Goal: Task Accomplishment & Management: Manage account settings

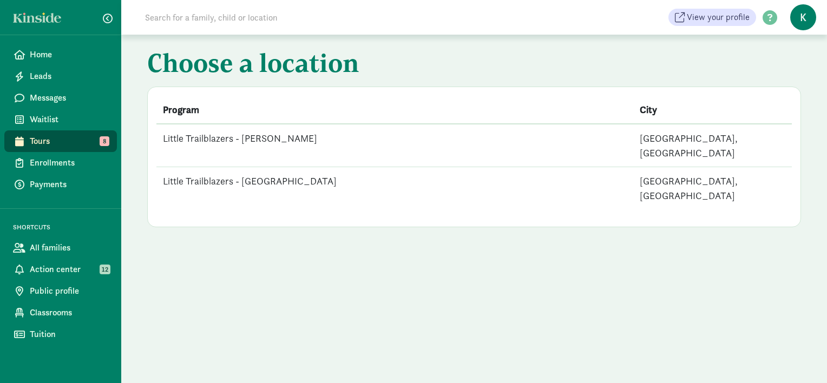
click at [264, 167] on td "Little Trailblazers - [GEOGRAPHIC_DATA]" at bounding box center [394, 188] width 477 height 43
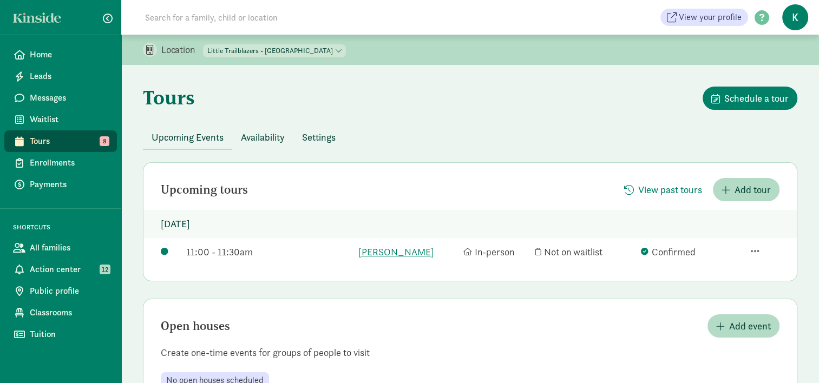
click at [276, 140] on span "Availability" at bounding box center [263, 137] width 44 height 15
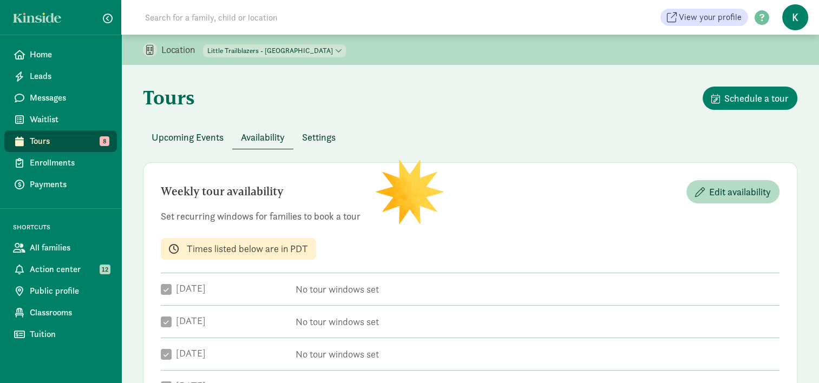
checkbox input "true"
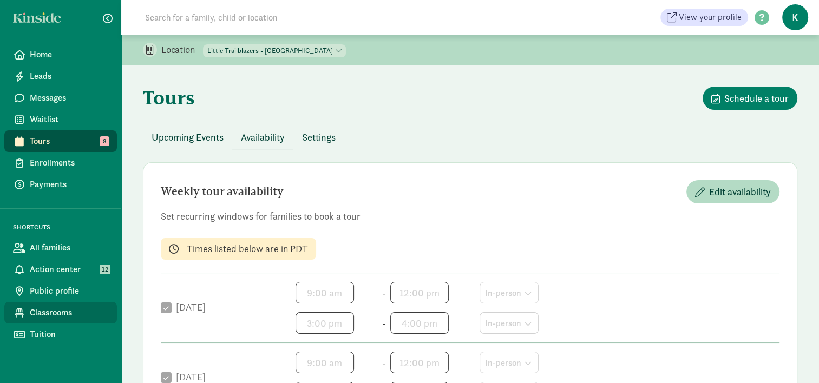
click at [53, 312] on span "Classrooms" at bounding box center [69, 312] width 79 height 13
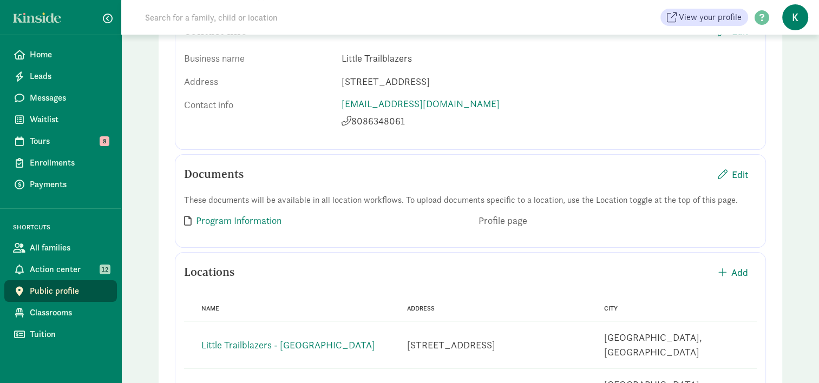
scroll to position [232, 0]
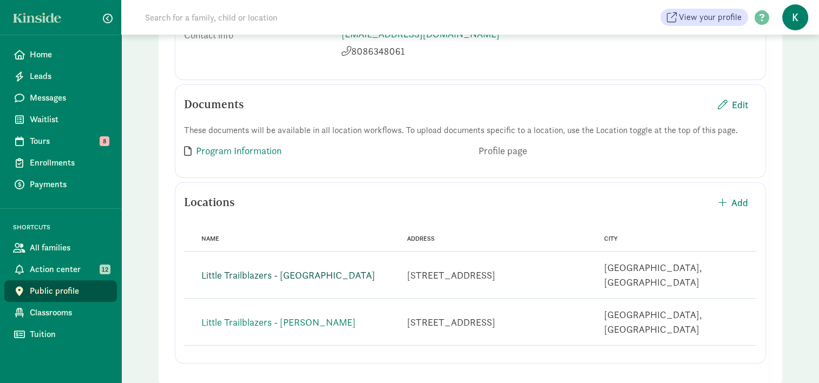
click at [304, 269] on link "Little Trailblazers - [GEOGRAPHIC_DATA]" at bounding box center [288, 275] width 174 height 12
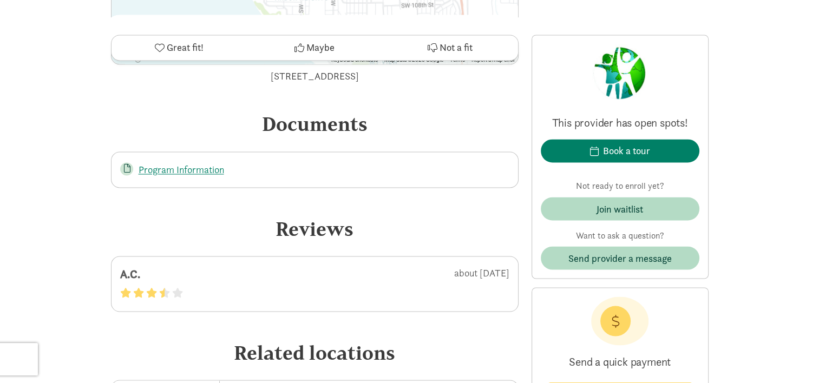
scroll to position [1895, 0]
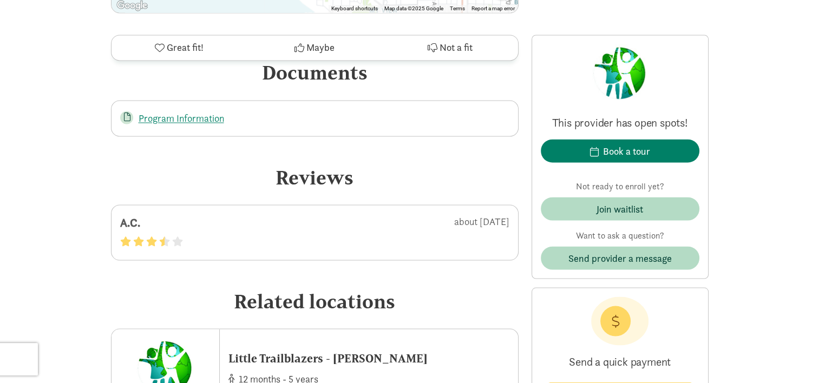
click at [132, 218] on div "A.C." at bounding box center [186, 222] width 132 height 17
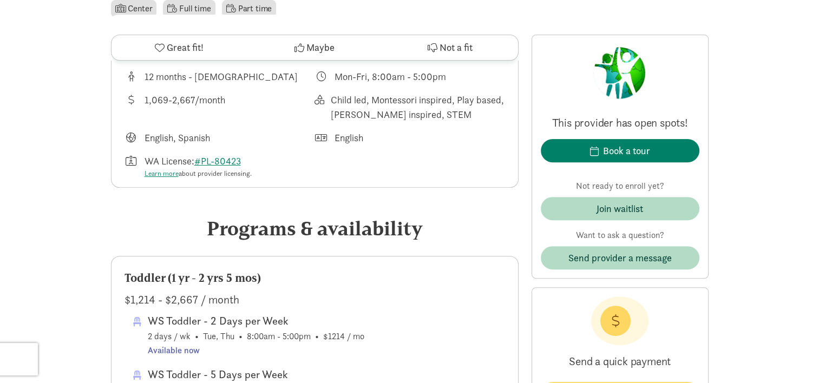
scroll to position [352, 0]
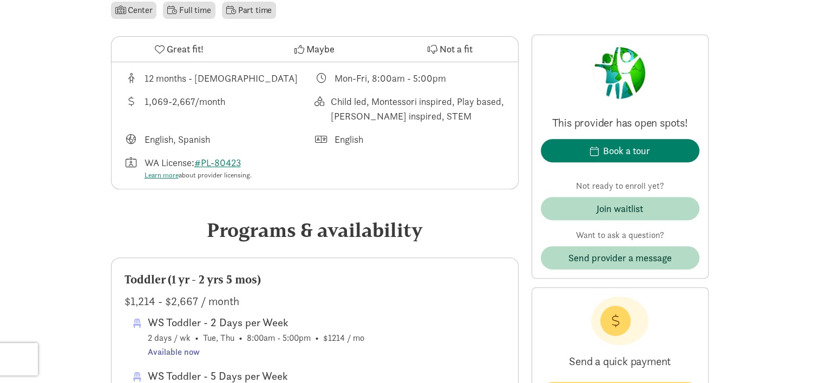
click at [320, 78] on span at bounding box center [322, 78] width 10 height 10
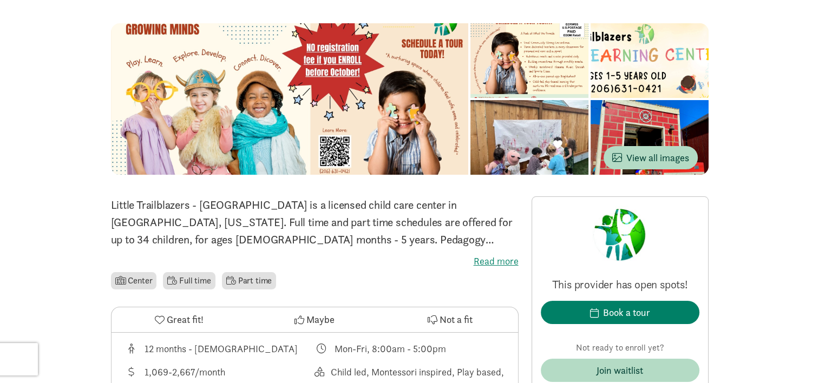
scroll to position [0, 0]
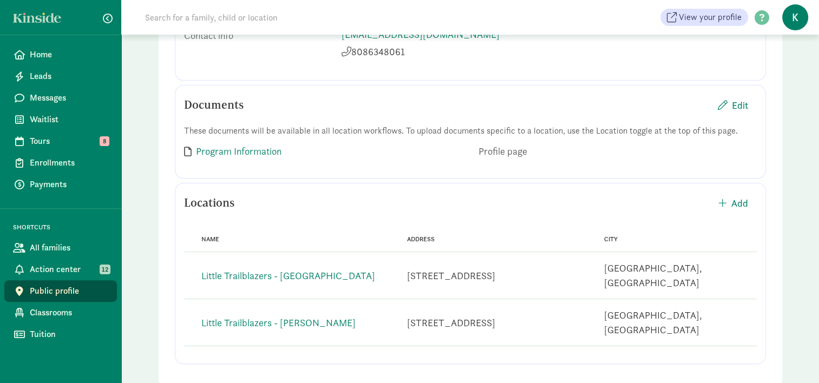
scroll to position [232, 0]
click at [297, 270] on link "Little Trailblazers - [GEOGRAPHIC_DATA]" at bounding box center [288, 275] width 174 height 12
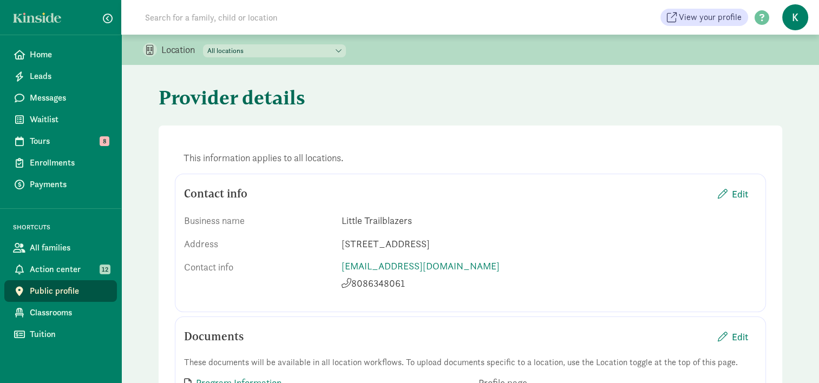
click at [272, 51] on select "All locations Little Trailblazers - [GEOGRAPHIC_DATA][PERSON_NAME] - [GEOGRAPHI…" at bounding box center [274, 50] width 143 height 13
select select "297509"
click at [204, 44] on select "All locations Little Trailblazers - [GEOGRAPHIC_DATA][PERSON_NAME] - [GEOGRAPHI…" at bounding box center [274, 50] width 143 height 13
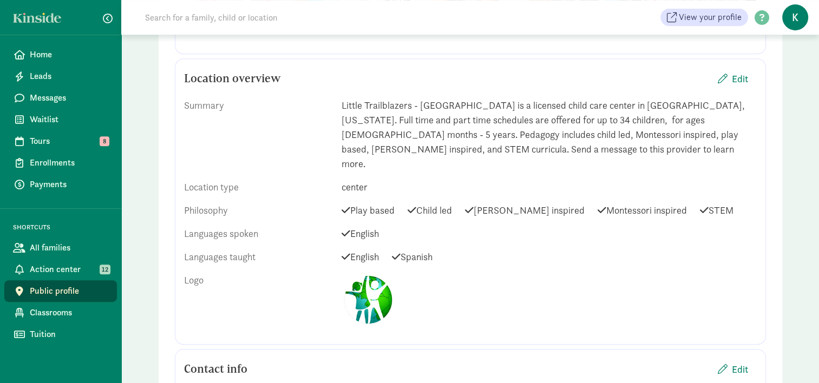
scroll to position [487, 0]
click at [734, 76] on span "Edit" at bounding box center [740, 79] width 16 height 15
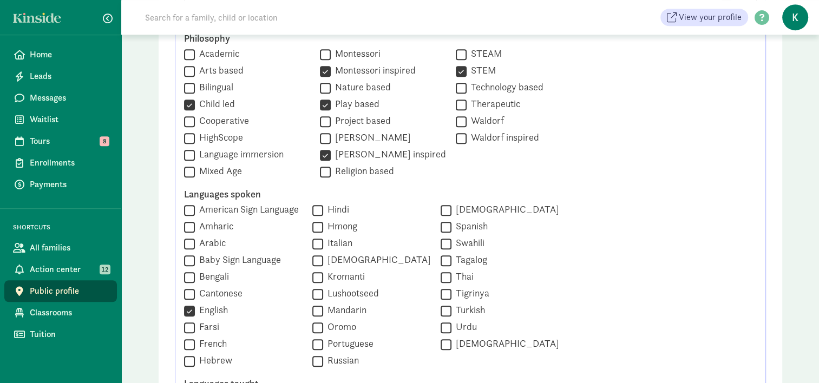
scroll to position [650, 0]
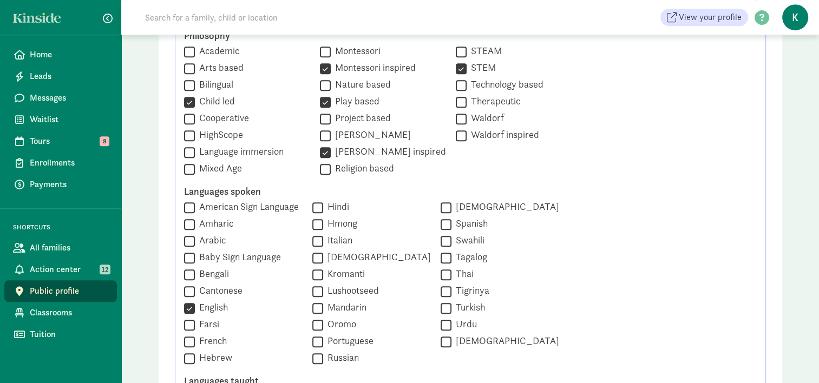
click at [320, 152] on input "[PERSON_NAME] inspired" at bounding box center [325, 152] width 11 height 15
click at [394, 152] on label "[PERSON_NAME] inspired" at bounding box center [388, 151] width 115 height 13
click at [331, 152] on input "[PERSON_NAME] inspired" at bounding box center [325, 152] width 11 height 15
checkbox input "true"
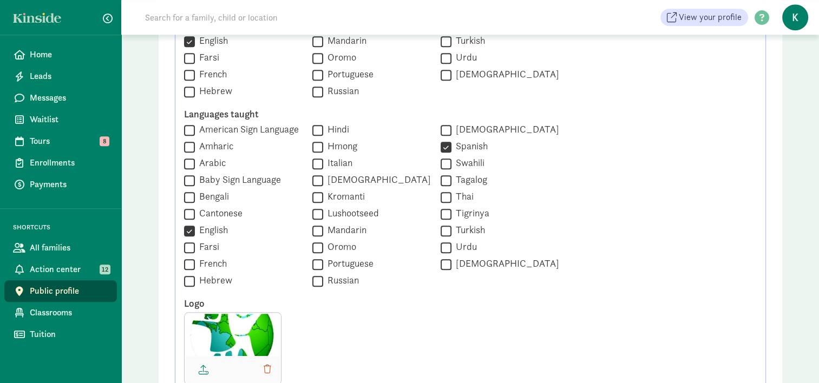
scroll to position [921, 0]
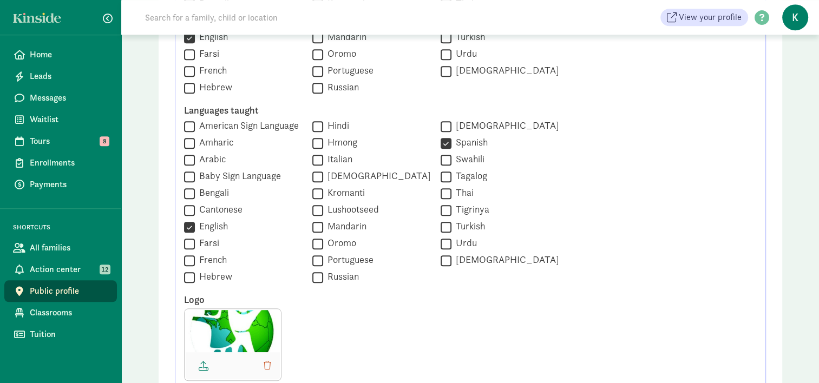
click at [227, 126] on label "American Sign Language" at bounding box center [247, 125] width 104 height 13
click at [195, 126] on input "American Sign Language" at bounding box center [189, 126] width 11 height 15
click at [208, 121] on label "American Sign Language" at bounding box center [247, 125] width 104 height 13
click at [195, 121] on input "American Sign Language" at bounding box center [189, 126] width 11 height 15
checkbox input "false"
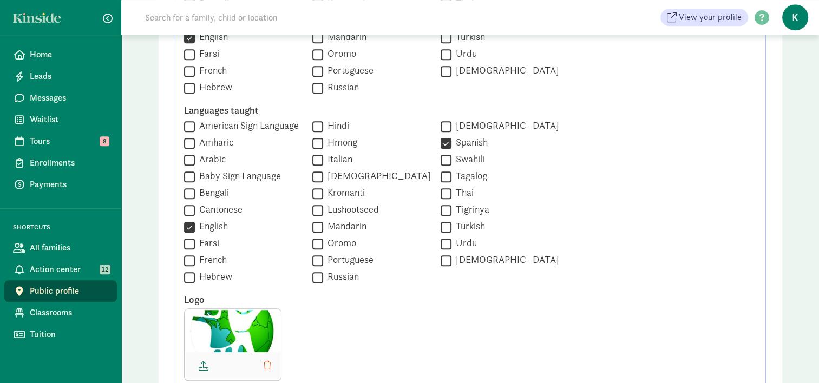
click at [469, 146] on label "Spanish" at bounding box center [470, 142] width 36 height 13
click at [452, 146] on input "Spanish" at bounding box center [446, 143] width 11 height 15
checkbox input "false"
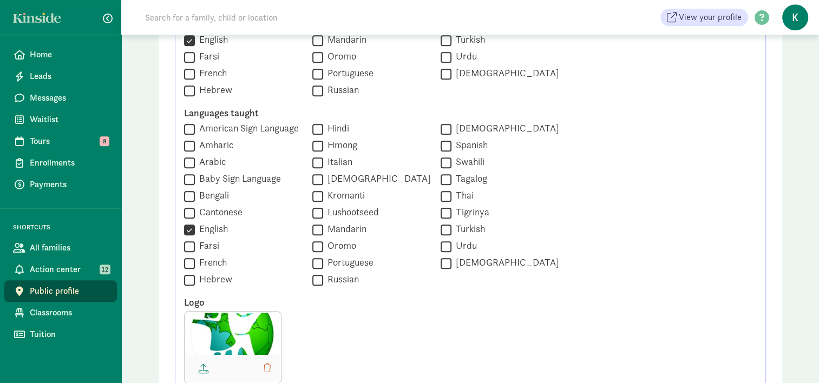
scroll to position [1083, 0]
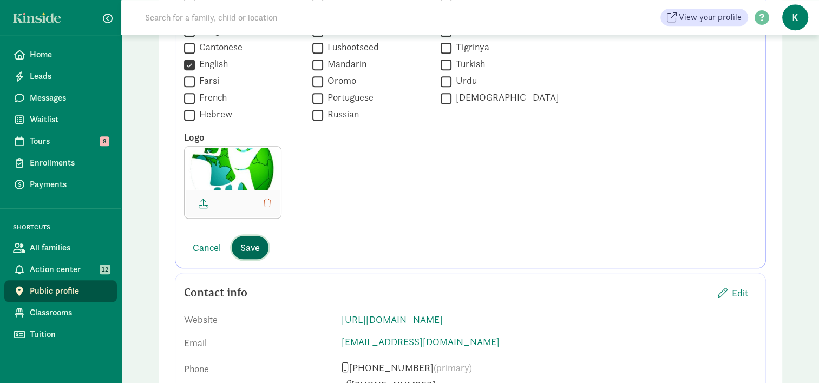
click at [252, 247] on span "Save" at bounding box center [249, 247] width 19 height 15
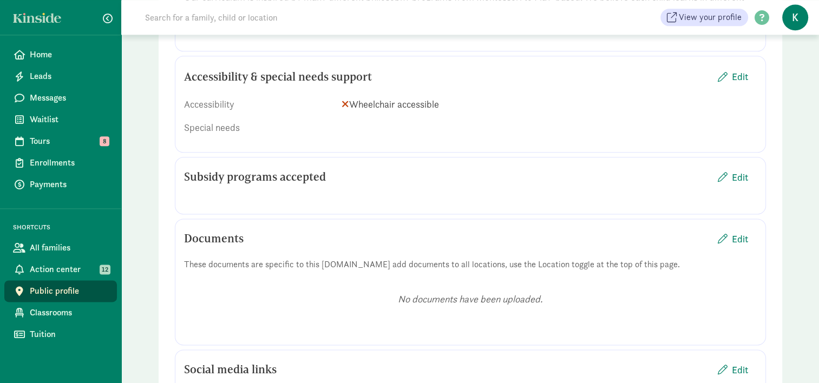
scroll to position [1354, 0]
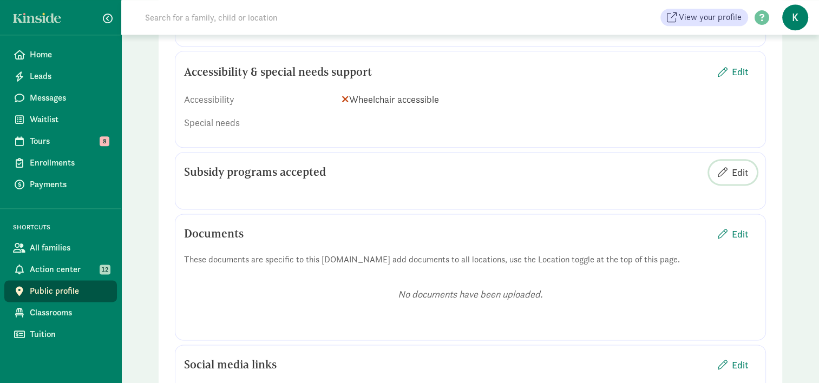
click at [730, 165] on span "Edit" at bounding box center [733, 172] width 30 height 15
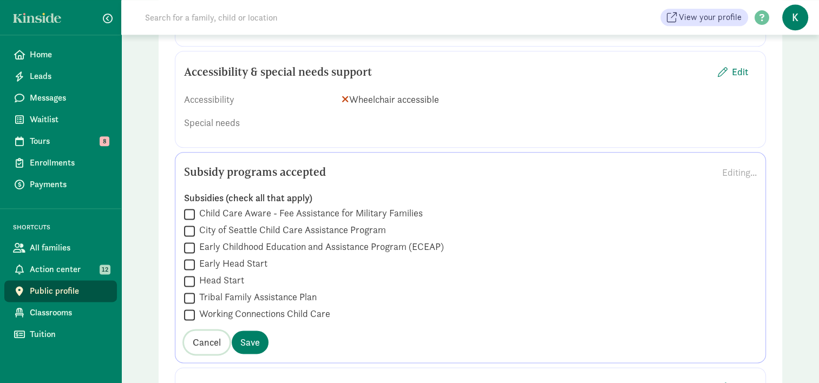
click at [205, 335] on span "Cancel" at bounding box center [207, 342] width 28 height 15
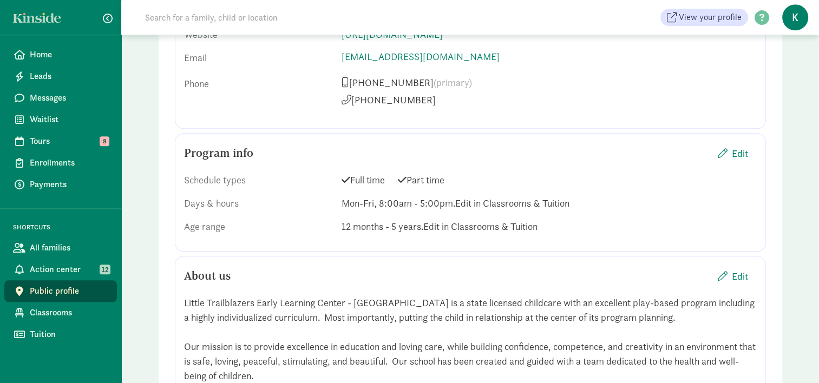
scroll to position [866, 0]
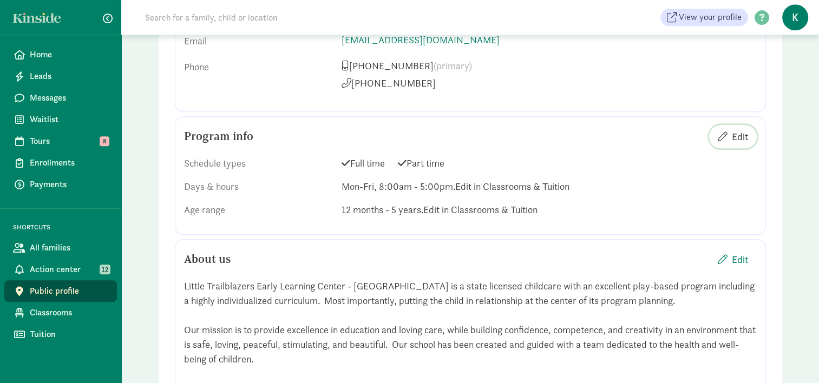
click at [741, 129] on span "Edit" at bounding box center [740, 136] width 16 height 15
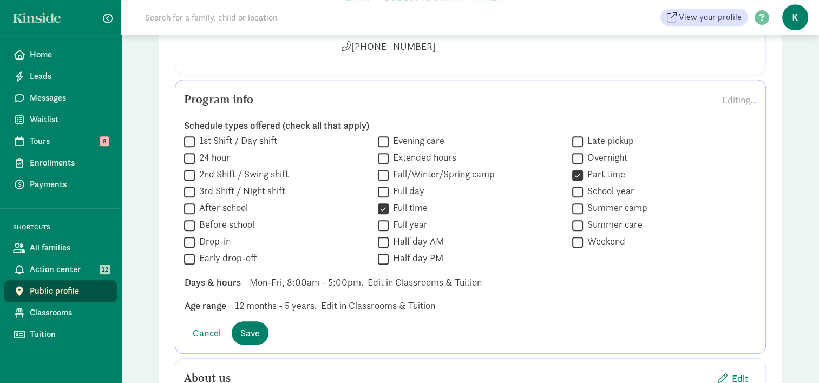
scroll to position [921, 0]
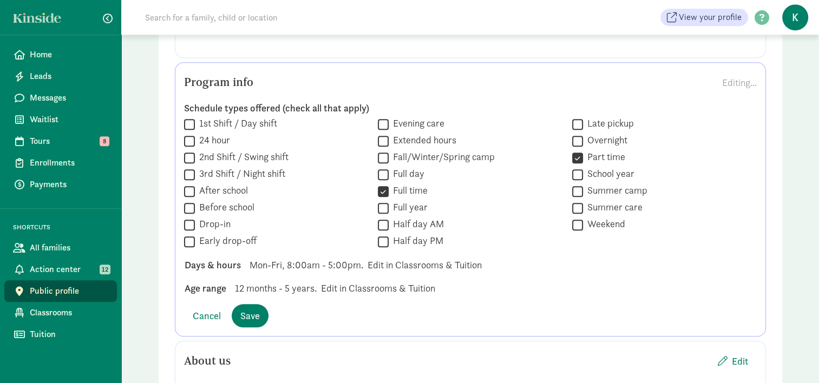
click at [209, 234] on label "Early drop-off" at bounding box center [226, 240] width 62 height 13
click at [195, 234] on input "Early drop-off" at bounding box center [189, 241] width 11 height 15
checkbox input "true"
click at [209, 218] on label "Drop-in" at bounding box center [213, 224] width 36 height 13
click at [195, 218] on input "Drop-in" at bounding box center [189, 225] width 11 height 15
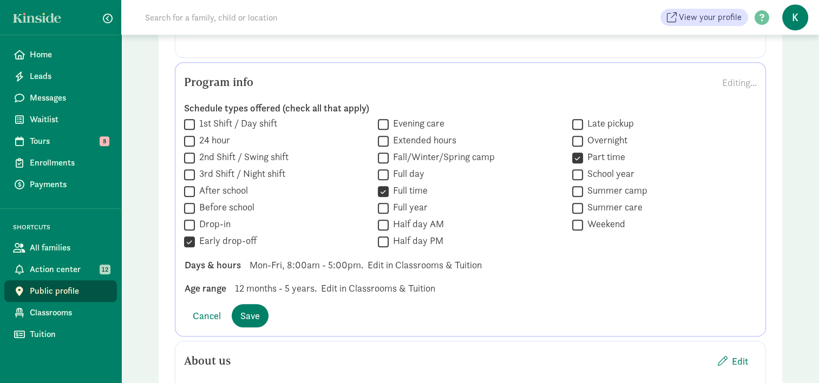
checkbox input "true"
click at [593, 117] on label "Late pickup" at bounding box center [608, 123] width 51 height 13
click at [583, 117] on input "Late pickup" at bounding box center [577, 124] width 11 height 15
checkbox input "true"
click at [406, 201] on label "Full year" at bounding box center [408, 207] width 39 height 13
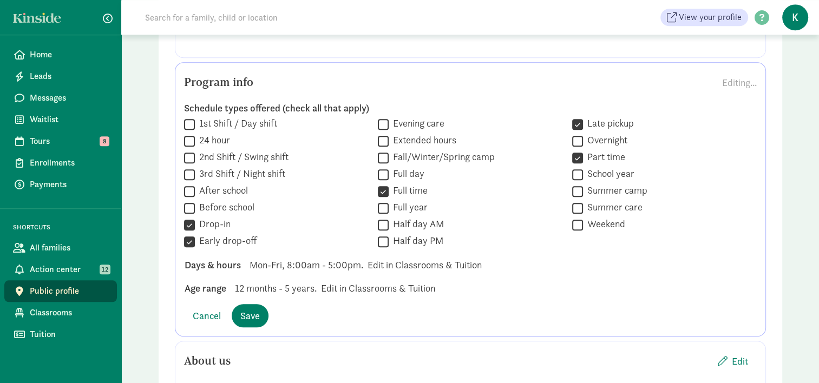
click at [389, 201] on input "Full year" at bounding box center [383, 208] width 11 height 15
checkbox input "true"
click at [396, 134] on label "Extended hours" at bounding box center [423, 140] width 68 height 13
click at [389, 134] on input "Extended hours" at bounding box center [383, 141] width 11 height 15
checkbox input "true"
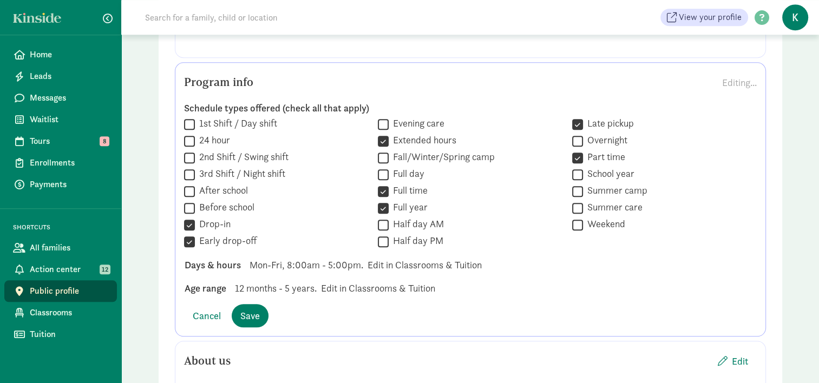
click at [580, 117] on input "Late pickup" at bounding box center [577, 124] width 11 height 15
checkbox input "false"
click at [191, 218] on input "Drop-in" at bounding box center [189, 225] width 11 height 15
checkbox input "true"
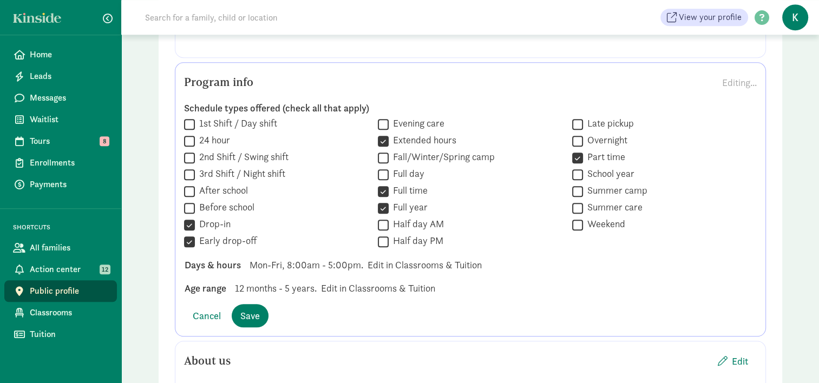
click at [188, 234] on input "Early drop-off" at bounding box center [189, 241] width 11 height 15
checkbox input "false"
click at [304, 258] on span "Mon-Fri, 8:00am - 5:00pm." at bounding box center [307, 265] width 114 height 15
drag, startPoint x: 305, startPoint y: 247, endPoint x: 399, endPoint y: 244, distance: 93.2
click at [399, 281] on div "Days & hours Mon-Fri, 8:00am - 5:00pm. Edit in Classrooms & Tuition" at bounding box center [470, 288] width 589 height 15
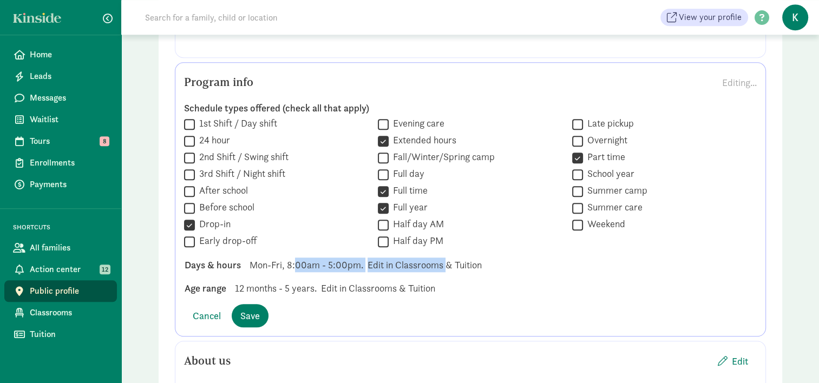
drag, startPoint x: 399, startPoint y: 244, endPoint x: 415, endPoint y: 250, distance: 17.3
click at [415, 281] on div "Days & hours Mon-Fri, 8:00am - 5:00pm. Edit in Classrooms & Tuition" at bounding box center [470, 288] width 589 height 15
click at [490, 281] on div "Age range 12 months - 5 years. Edit in Classrooms & Tuition" at bounding box center [470, 288] width 589 height 15
click at [253, 309] on span "Save" at bounding box center [249, 316] width 19 height 15
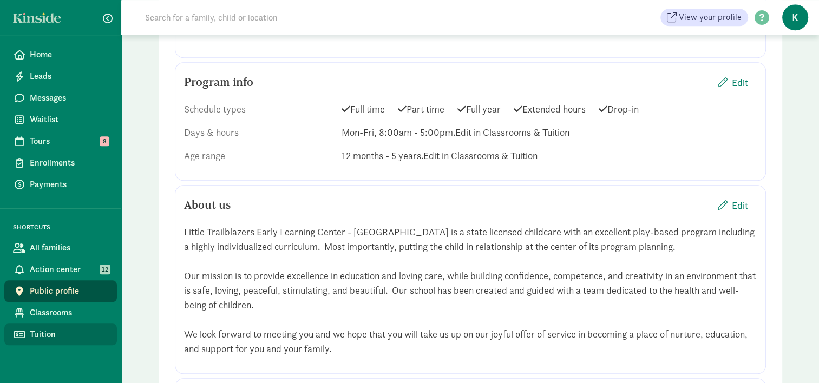
click at [61, 327] on link "Tuition" at bounding box center [60, 335] width 113 height 22
